Goal: Navigation & Orientation: Find specific page/section

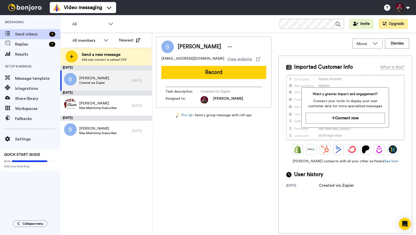
click at [26, 8] on img at bounding box center [25, 7] width 38 height 7
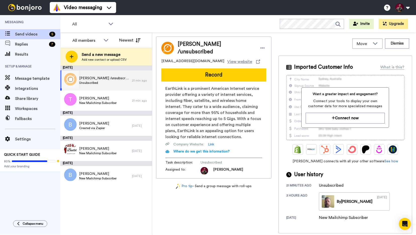
click at [118, 79] on div "[PERSON_NAME] /unsubscribed Unsubscribed" at bounding box center [96, 80] width 72 height 20
click at [123, 84] on div "Tami /unsubscribed Unsubscribed" at bounding box center [96, 80] width 72 height 20
click at [123, 76] on div "Tami /unsubscribed Unsubscribed" at bounding box center [96, 80] width 72 height 20
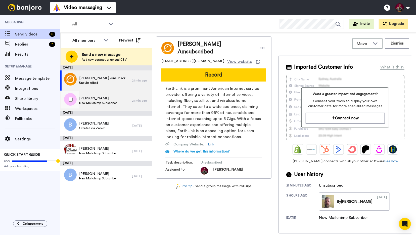
click at [121, 106] on div "Tami Debusk New Mailchimp Subscriber" at bounding box center [96, 101] width 72 height 20
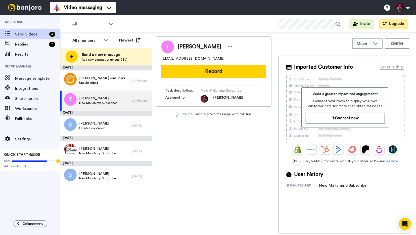
click at [21, 8] on img at bounding box center [25, 7] width 38 height 7
